Goal: Register for event/course

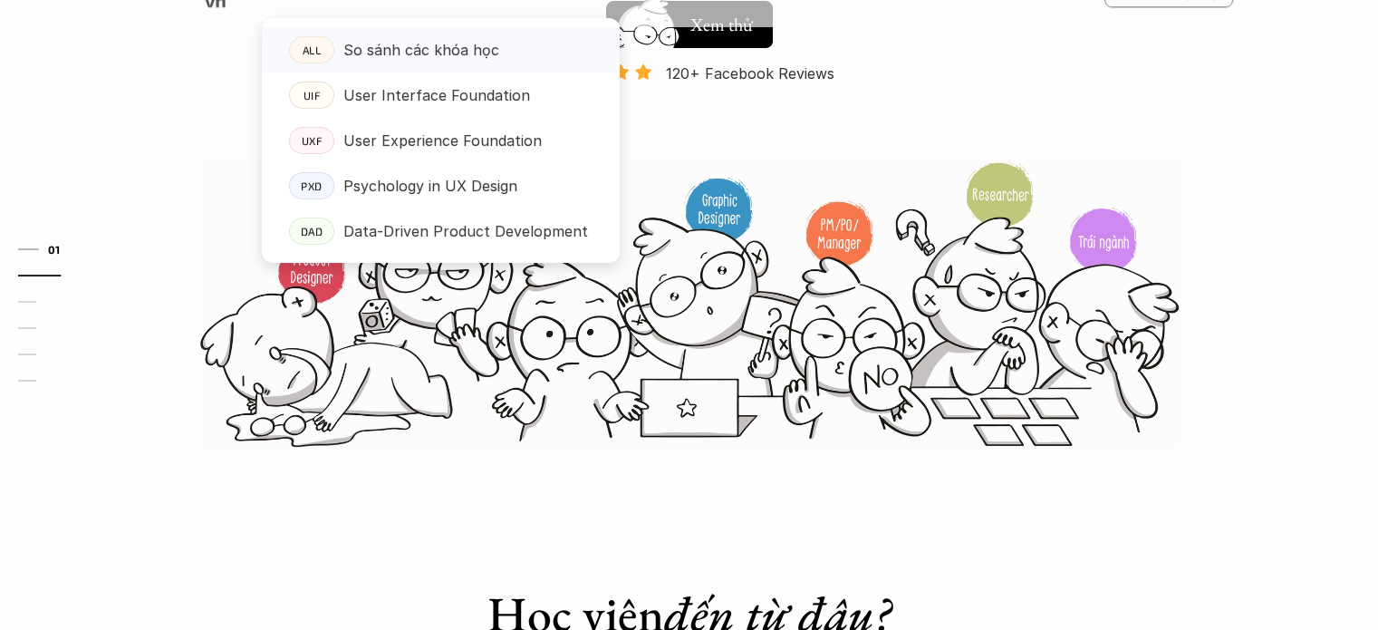
scroll to position [91, 0]
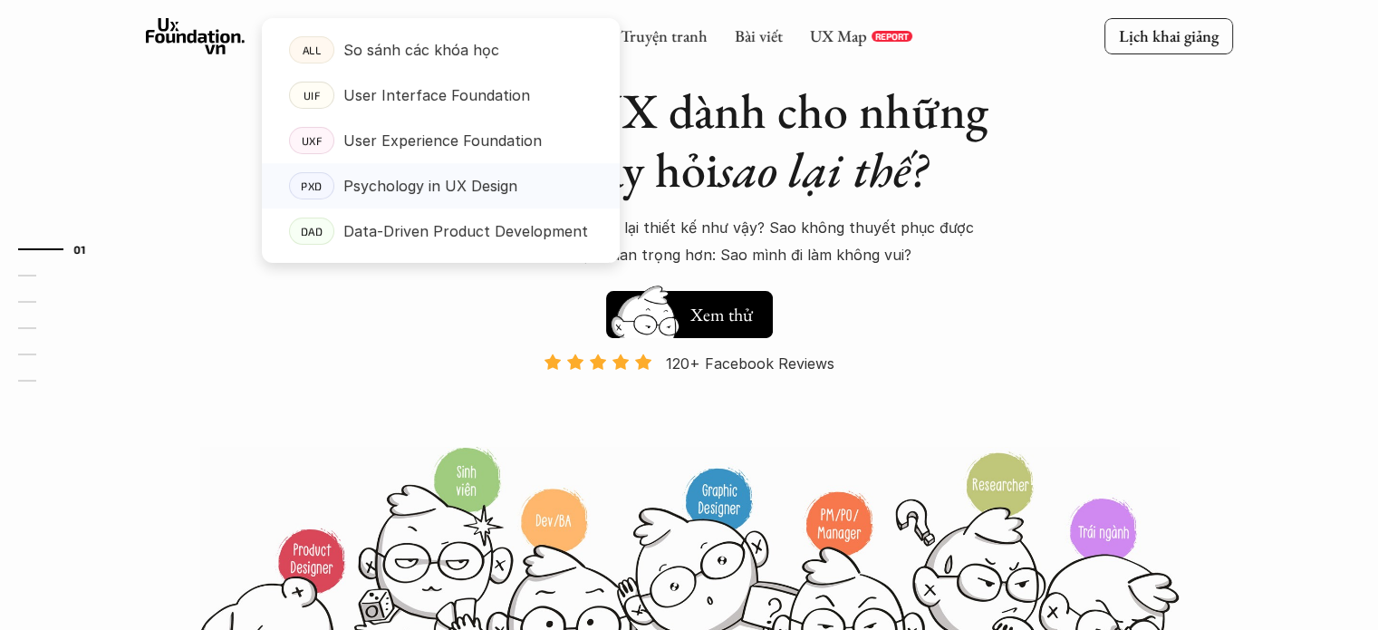
click at [470, 184] on p "Psychology in UX Design" at bounding box center [430, 185] width 174 height 27
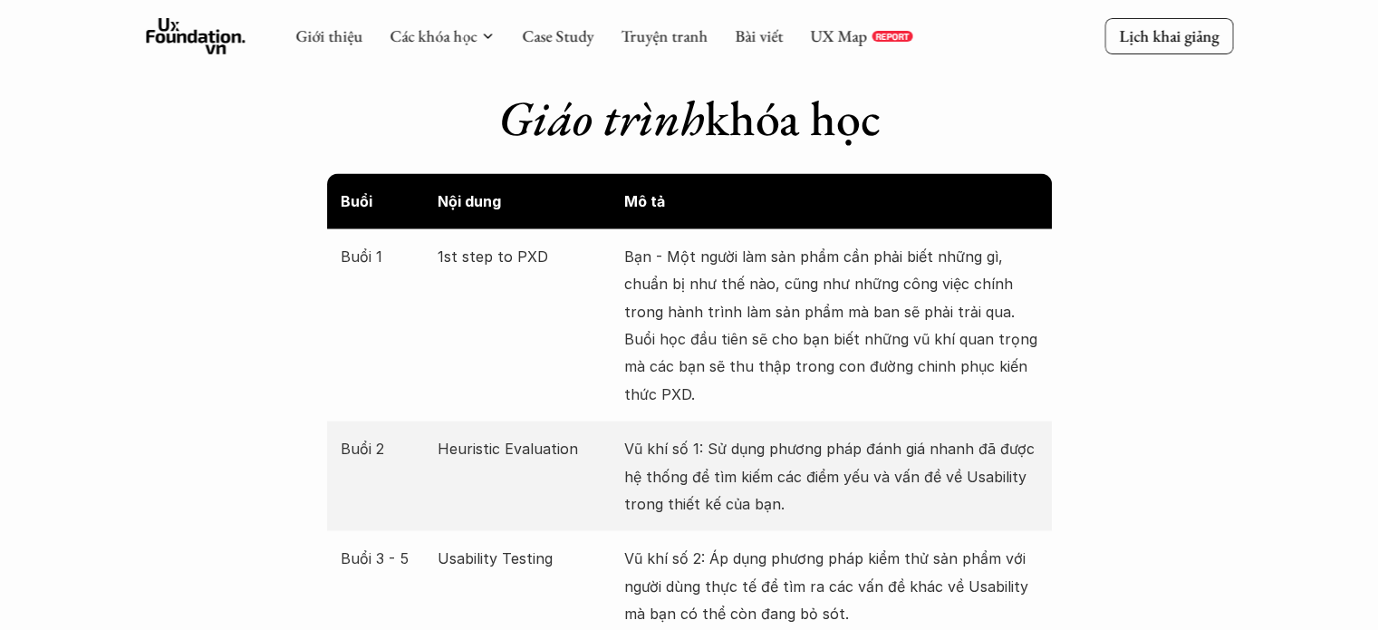
scroll to position [3262, 0]
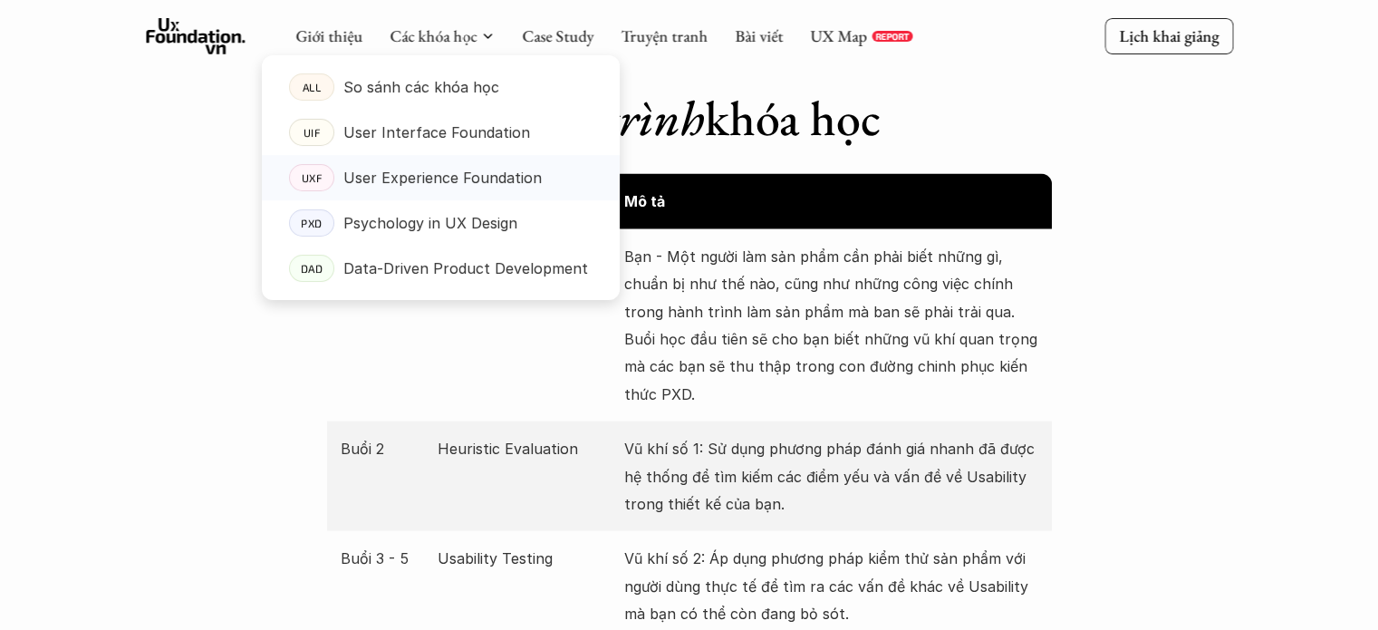
click at [438, 179] on p "User Experience Foundation" at bounding box center [442, 177] width 198 height 27
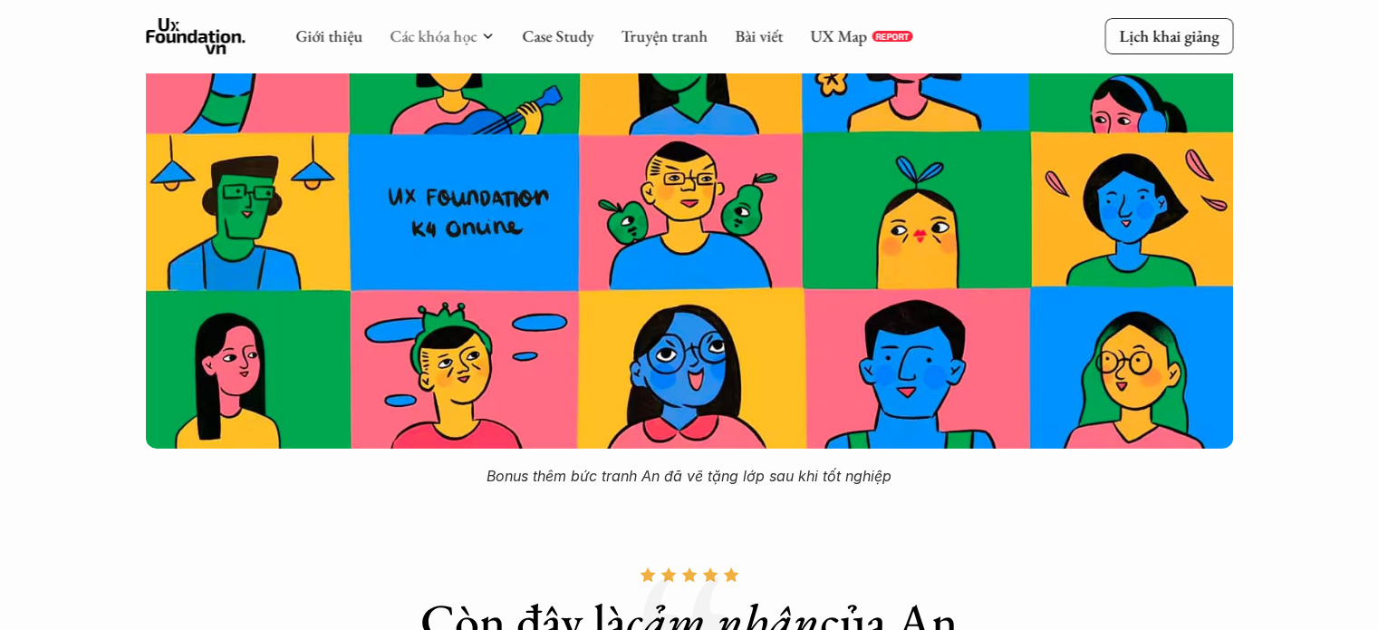
scroll to position [5618, 0]
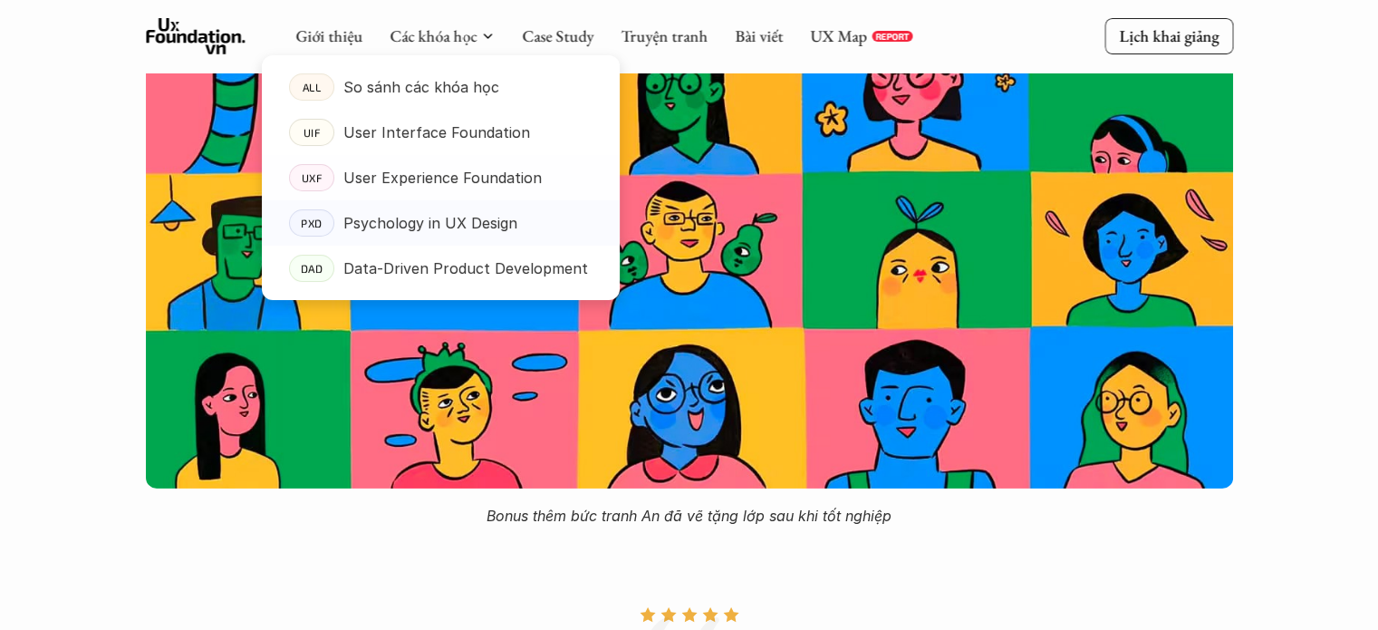
click at [499, 213] on p "Psychology in UX Design" at bounding box center [430, 222] width 174 height 27
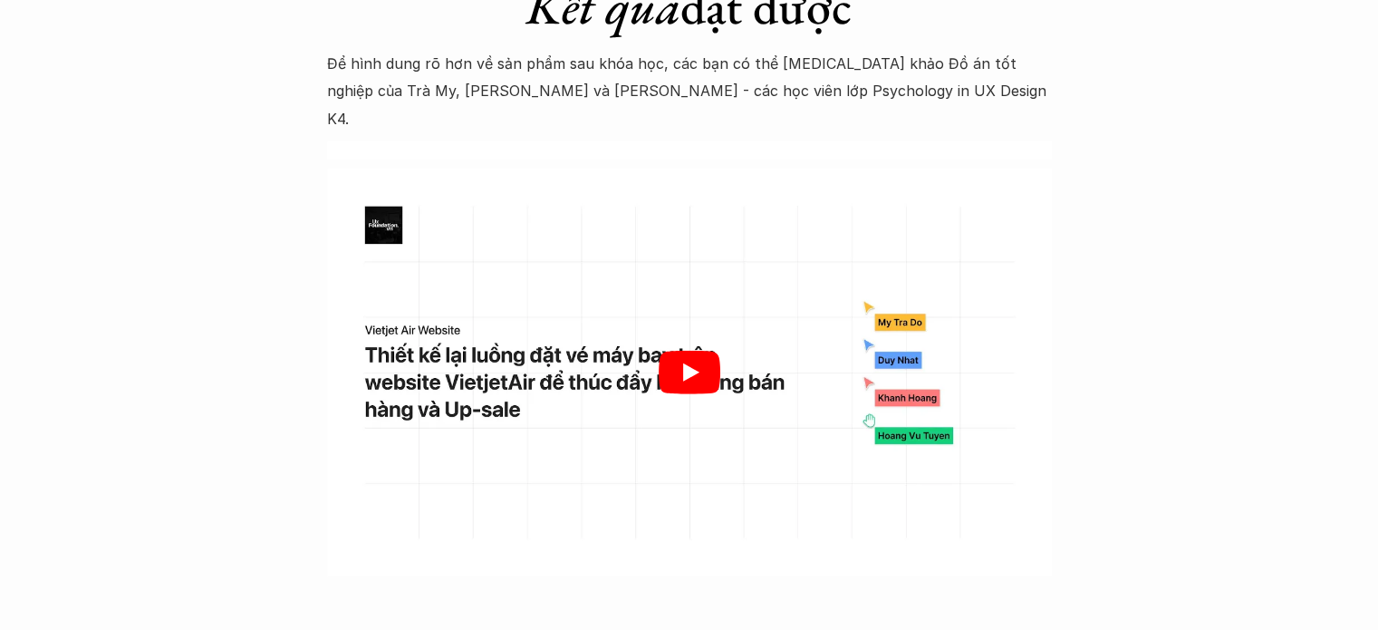
scroll to position [5618, 0]
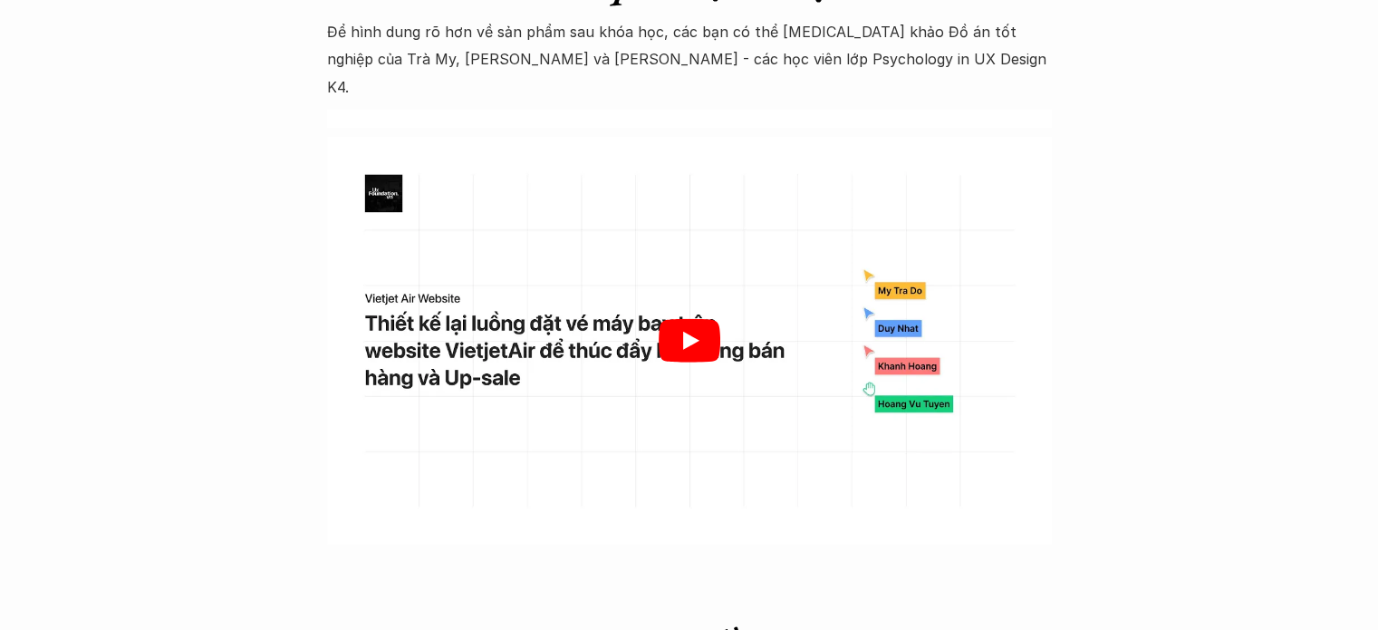
click at [724, 315] on div at bounding box center [689, 341] width 725 height 408
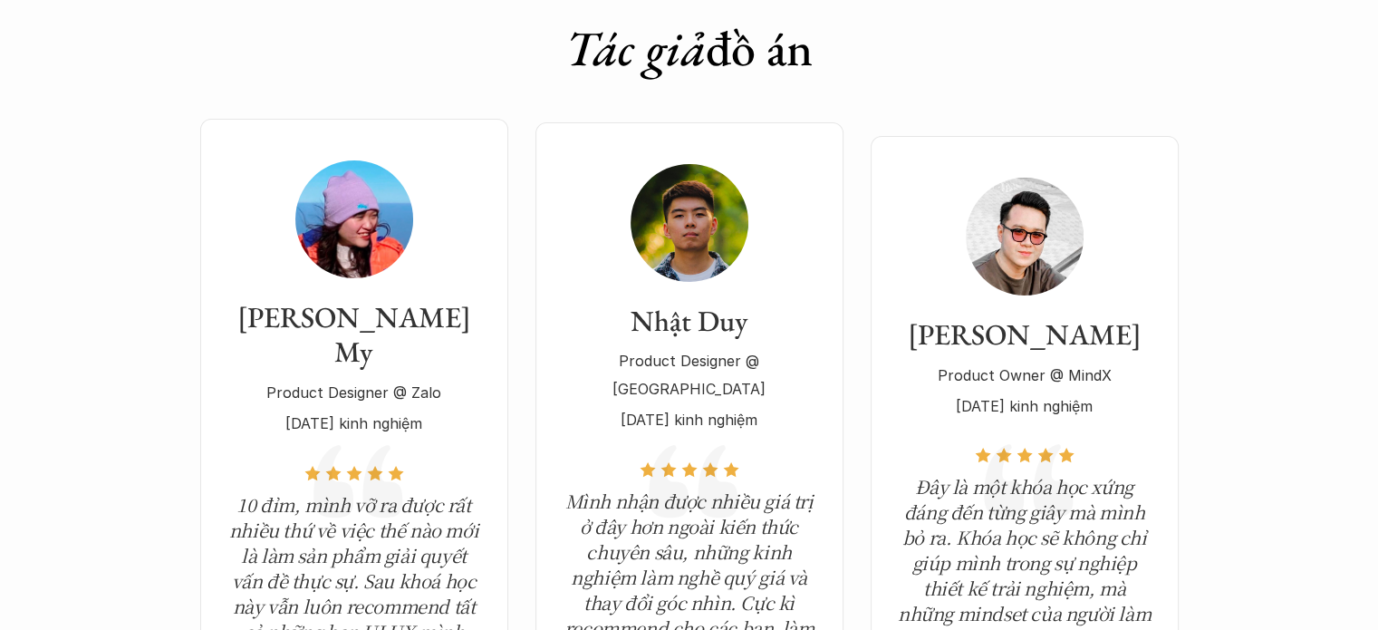
scroll to position [6252, 0]
